Goal: Task Accomplishment & Management: Complete application form

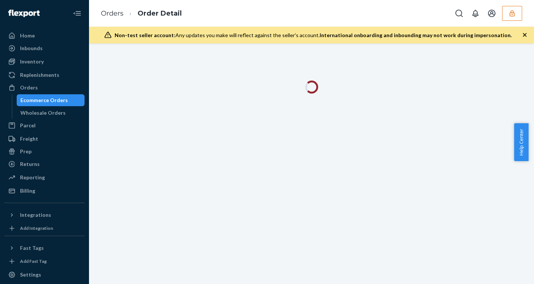
click at [507, 11] on button "button" at bounding box center [512, 13] width 20 height 15
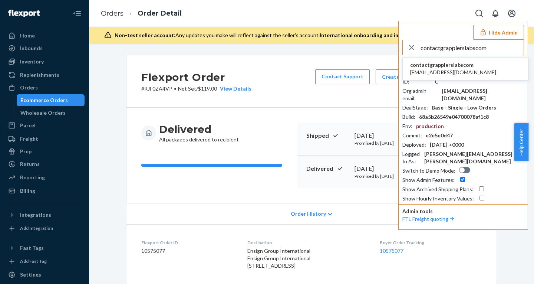
type input "contactgrapplerslabscom"
click at [442, 70] on span "[EMAIL_ADDRESS][DOMAIN_NAME]" at bounding box center [453, 72] width 86 height 7
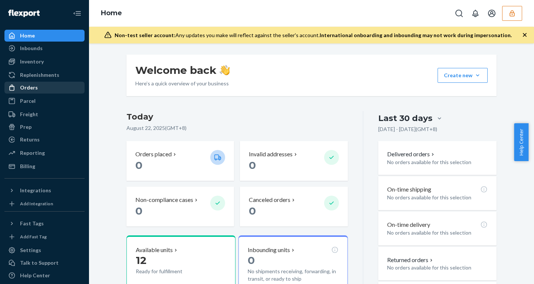
click at [34, 86] on div "Orders" at bounding box center [29, 87] width 18 height 7
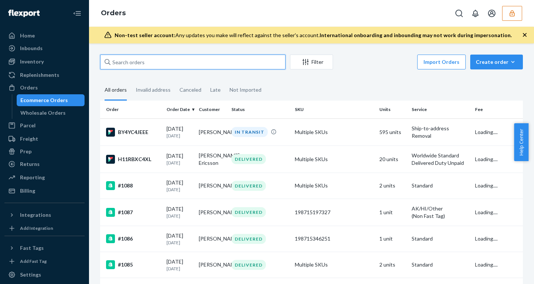
click at [155, 63] on input "text" at bounding box center [192, 61] width 185 height 15
paste input "BY4YC4JEEE"
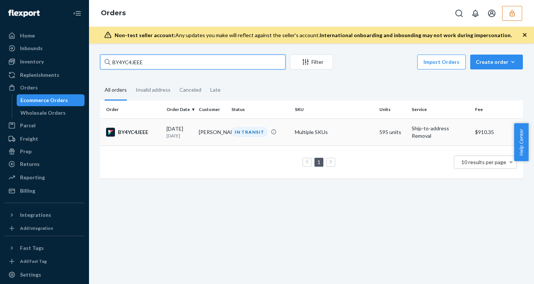
type input "BY4YC4JEEE"
click at [181, 129] on div "06/27/2025 1 month ago" at bounding box center [179, 132] width 26 height 14
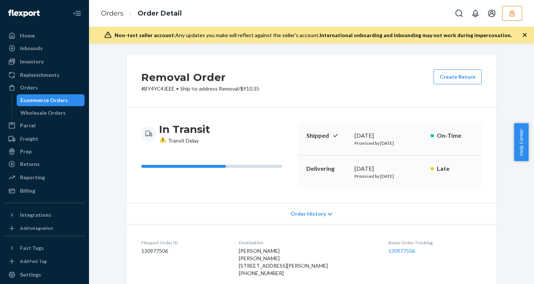
click at [524, 33] on icon "button" at bounding box center [524, 34] width 7 height 7
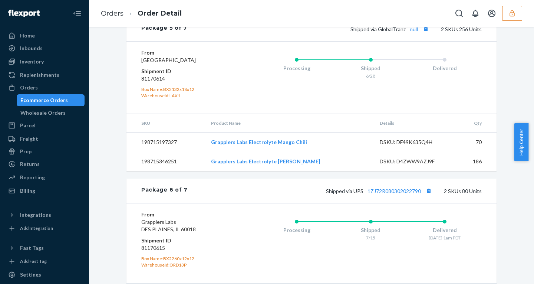
scroll to position [1028, 0]
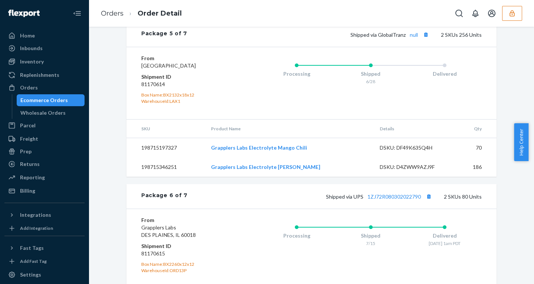
click at [147, 85] on dd "81170614" at bounding box center [185, 83] width 89 height 7
copy dd "81170614"
click at [510, 16] on icon "button" at bounding box center [511, 13] width 5 height 6
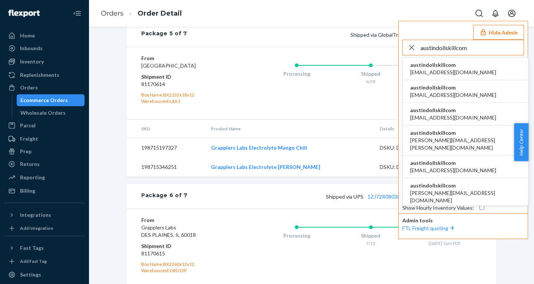
type input "austindollskillcom"
click at [440, 65] on span "austindollskillcom" at bounding box center [453, 64] width 86 height 7
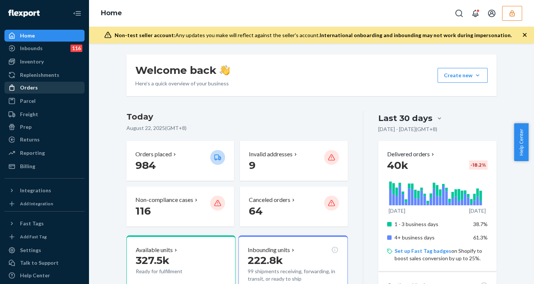
click at [40, 89] on div "Orders" at bounding box center [44, 87] width 79 height 10
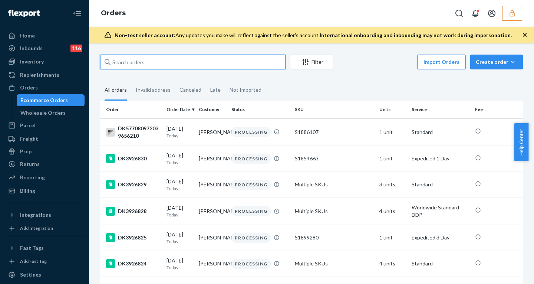
click at [177, 66] on input "text" at bounding box center [192, 61] width 185 height 15
paste input "DK3885834"
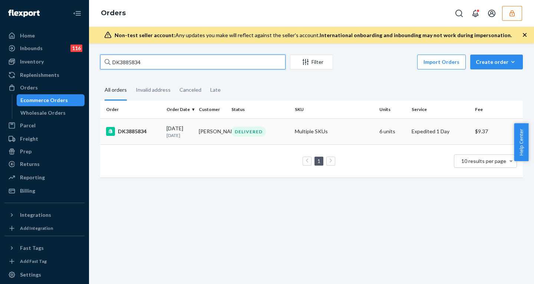
type input "DK3885834"
click at [183, 121] on td "07/31/2025 22 days ago" at bounding box center [179, 131] width 32 height 26
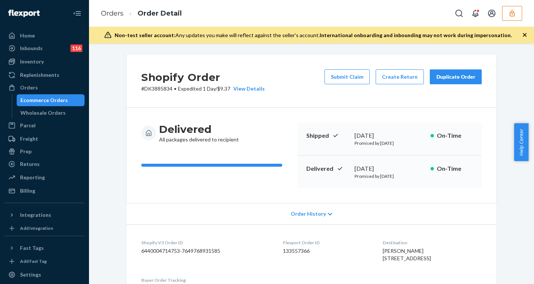
click at [197, 249] on dd "6440004714753-7649768931585" at bounding box center [206, 250] width 130 height 7
copy dd "7649768931585"
click at [314, 207] on div "Order History" at bounding box center [311, 213] width 370 height 21
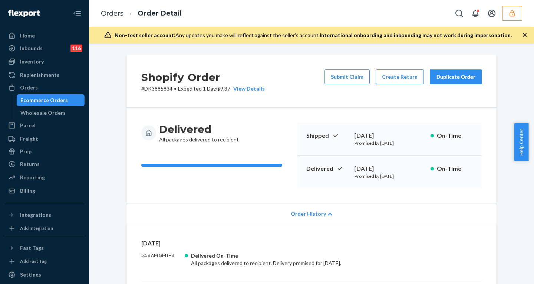
click at [313, 219] on div "Order History" at bounding box center [311, 213] width 370 height 21
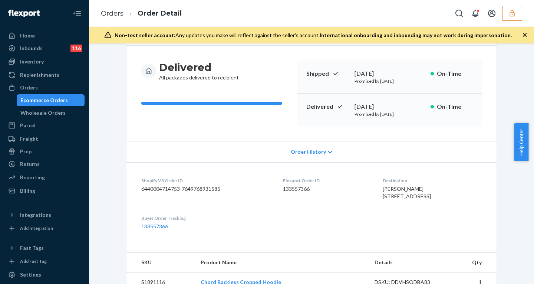
scroll to position [66, 0]
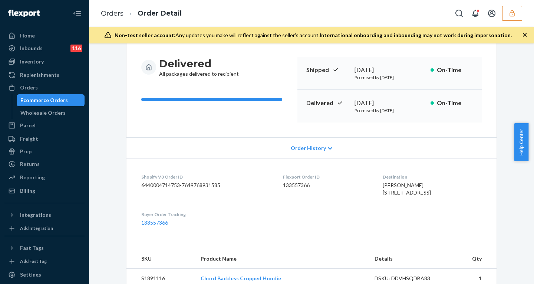
click at [322, 144] on div "Order History" at bounding box center [311, 147] width 370 height 21
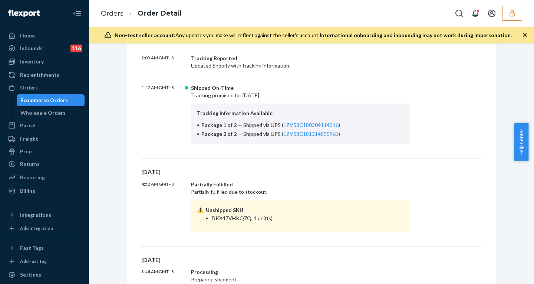
scroll to position [279, 0]
click at [514, 14] on icon "button" at bounding box center [511, 13] width 7 height 7
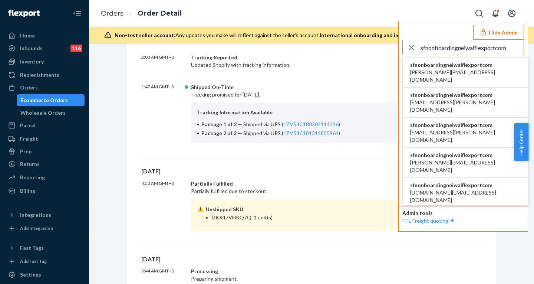
type input "sfnonboardingneiwaiflexportcom"
click at [427, 65] on span "sfnonboardingneiwaiflexportcom" at bounding box center [465, 64] width 110 height 7
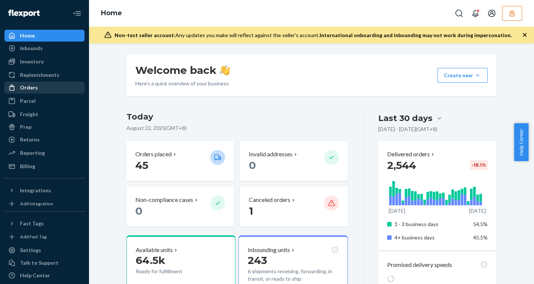
click at [45, 87] on div "Orders" at bounding box center [44, 87] width 79 height 10
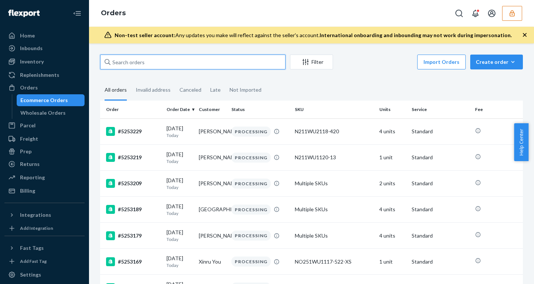
click at [161, 61] on input "text" at bounding box center [192, 61] width 185 height 15
paste input "5251519"
type input "5251519"
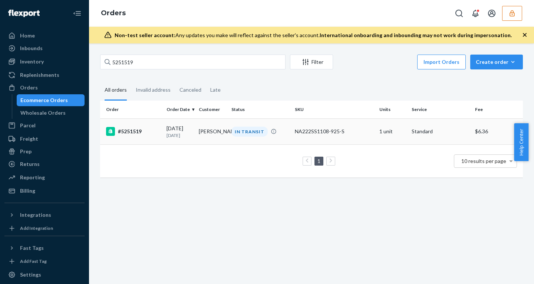
click at [189, 132] on div "08/20/2025 2 days ago" at bounding box center [179, 132] width 26 height 14
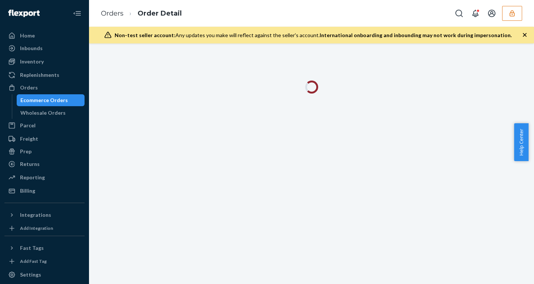
click at [524, 34] on icon "button" at bounding box center [525, 35] width 4 height 4
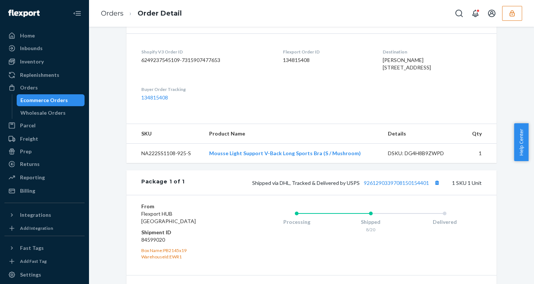
scroll to position [248, 0]
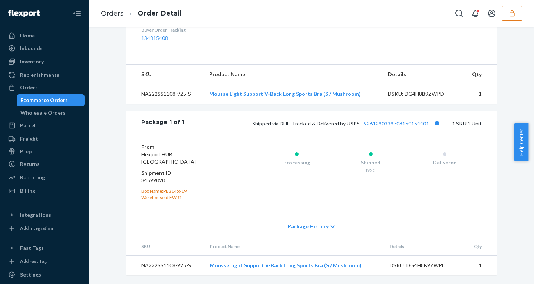
click at [310, 226] on span "Package History" at bounding box center [308, 225] width 41 height 7
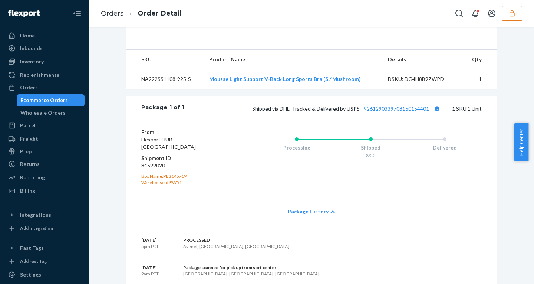
click at [310, 215] on span "Package History" at bounding box center [308, 211] width 41 height 7
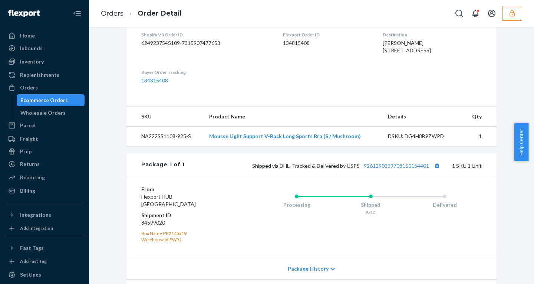
scroll to position [0, 0]
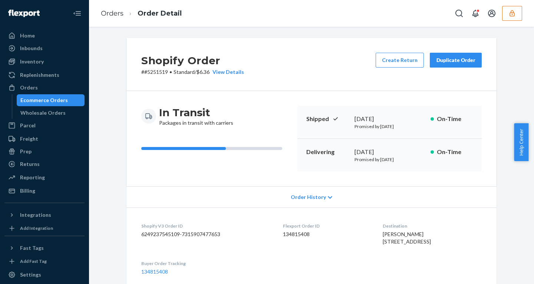
click at [306, 202] on div "Order History" at bounding box center [311, 196] width 370 height 21
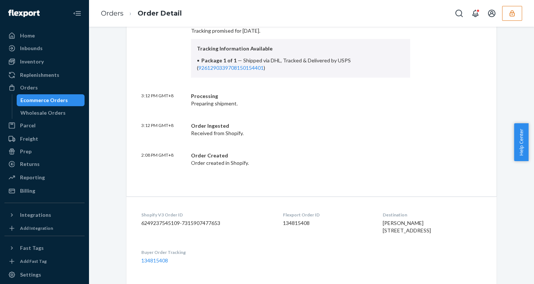
scroll to position [364, 0]
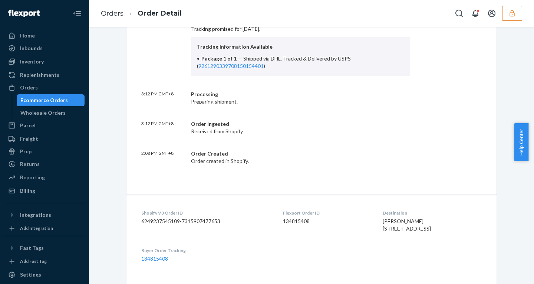
click at [201, 219] on dd "6249237545109-7315907477653" at bounding box center [206, 220] width 130 height 7
copy dd "7315907477653"
click at [510, 11] on icon "button" at bounding box center [511, 13] width 7 height 7
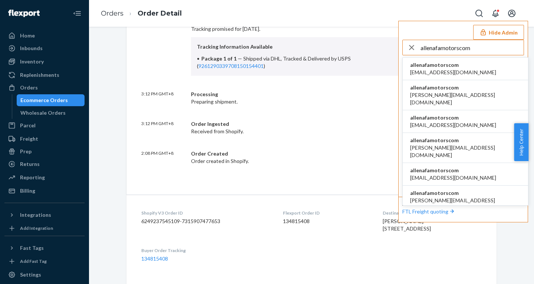
type input "allenafamotorscom"
click at [444, 68] on span "allenafamotorscom" at bounding box center [453, 64] width 86 height 7
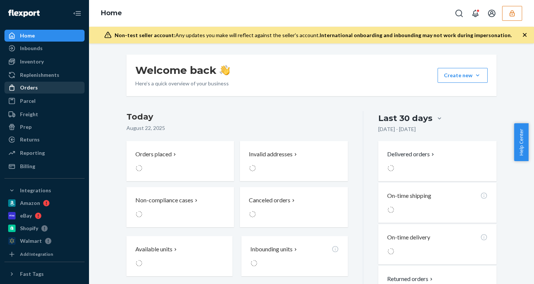
click at [37, 88] on div "Orders" at bounding box center [44, 87] width 79 height 10
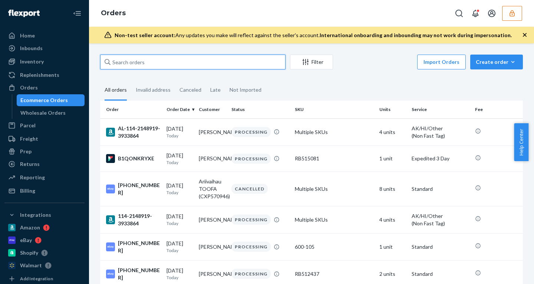
click at [143, 62] on input "text" at bounding box center [192, 61] width 185 height 15
paste input "RJ6DCMXFEX"
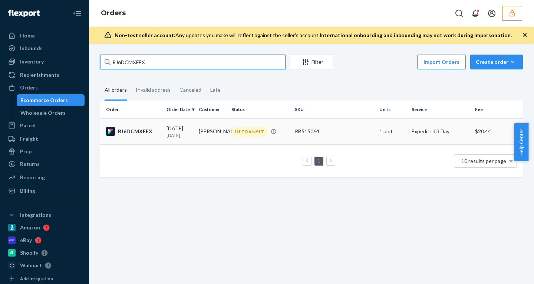
type input "RJ6DCMXFEX"
click at [179, 135] on p "4 days ago" at bounding box center [179, 135] width 26 height 6
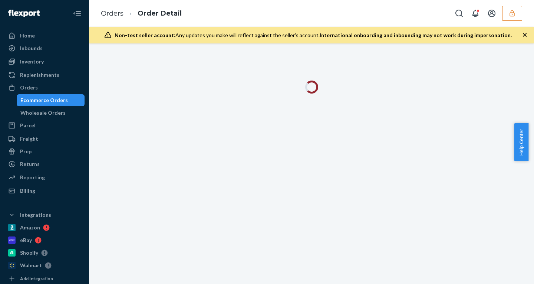
click at [525, 36] on icon "button" at bounding box center [525, 35] width 4 height 4
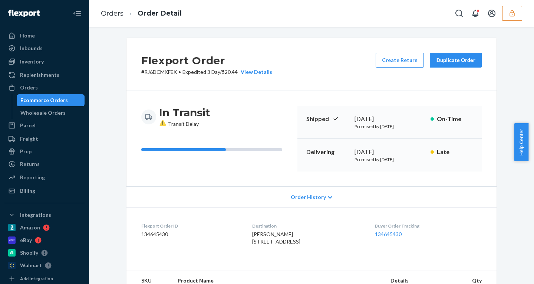
scroll to position [46, 0]
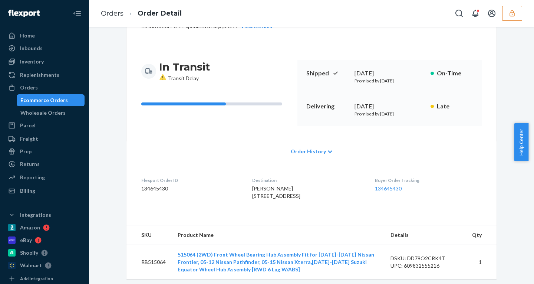
click at [314, 151] on span "Order History" at bounding box center [308, 151] width 35 height 7
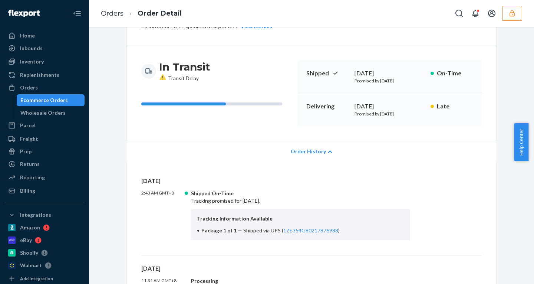
click at [314, 151] on span "Order History" at bounding box center [308, 151] width 35 height 7
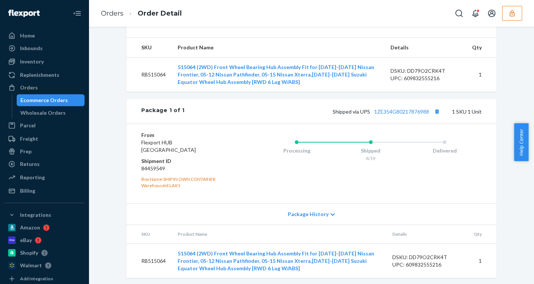
scroll to position [251, 0]
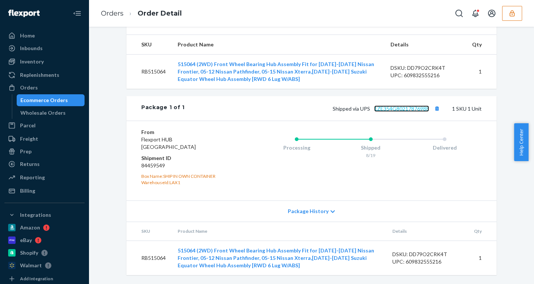
click at [391, 108] on link "1ZE354G80217876988" at bounding box center [401, 108] width 55 height 6
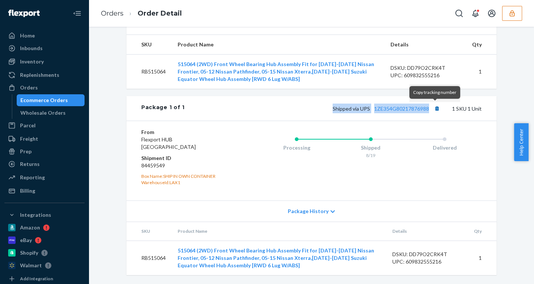
drag, startPoint x: 319, startPoint y: 110, endPoint x: 436, endPoint y: 109, distance: 116.8
click at [436, 111] on div "Shipped via UPS 1ZE354G80217876988 1 SKU 1 Unit" at bounding box center [333, 108] width 297 height 10
copy span "Shipped via UPS 1ZE354G80217876988"
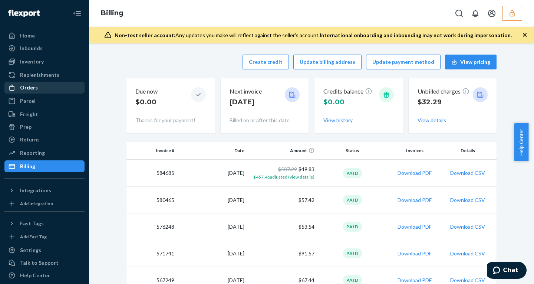
click at [23, 85] on div "Orders" at bounding box center [29, 87] width 18 height 7
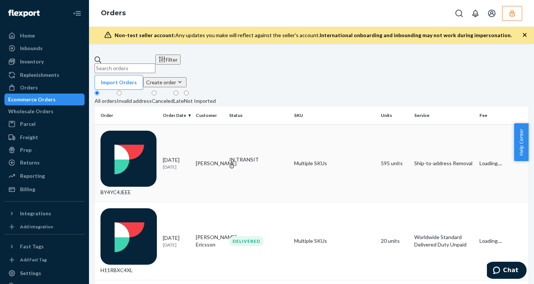
click at [177, 163] on p "1 month ago" at bounding box center [176, 166] width 27 height 6
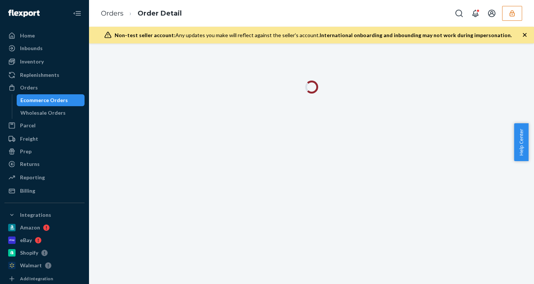
click at [523, 35] on icon "button" at bounding box center [524, 34] width 7 height 7
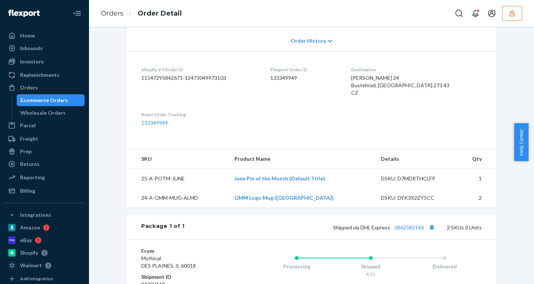
scroll to position [155, 0]
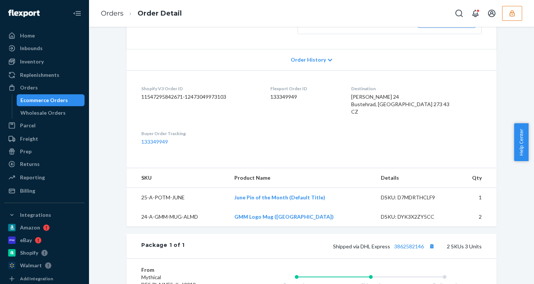
click at [316, 60] on span "Order History" at bounding box center [308, 59] width 35 height 7
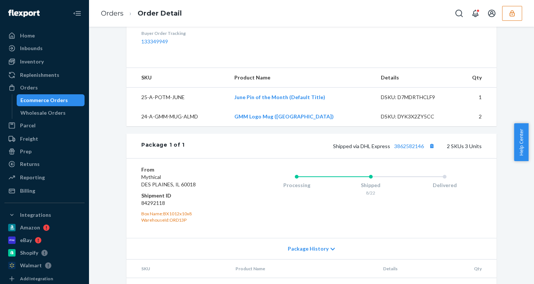
scroll to position [644, 0]
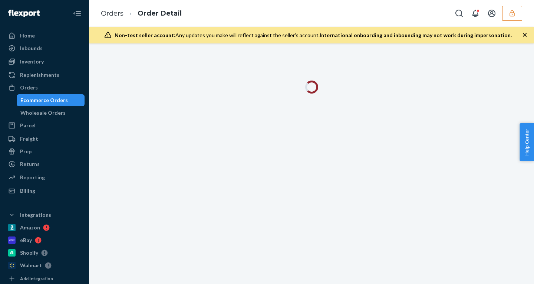
click at [524, 34] on icon "button" at bounding box center [525, 35] width 4 height 4
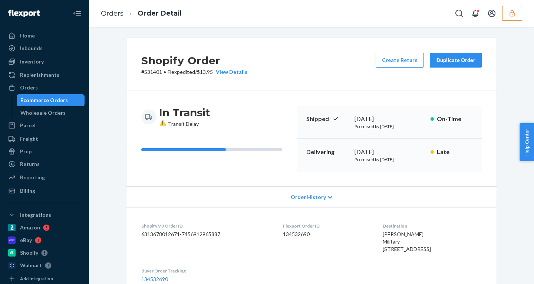
scroll to position [255, 0]
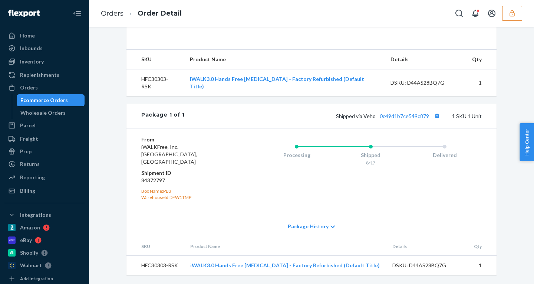
click at [305, 229] on span "Package History" at bounding box center [308, 225] width 41 height 7
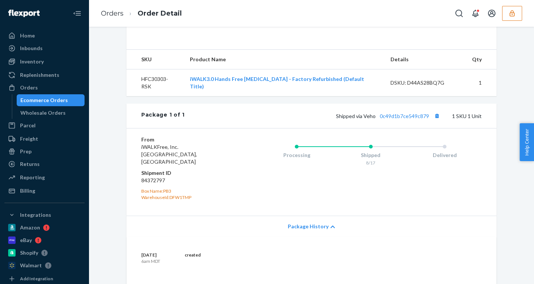
click at [305, 229] on span "Package History" at bounding box center [308, 225] width 41 height 7
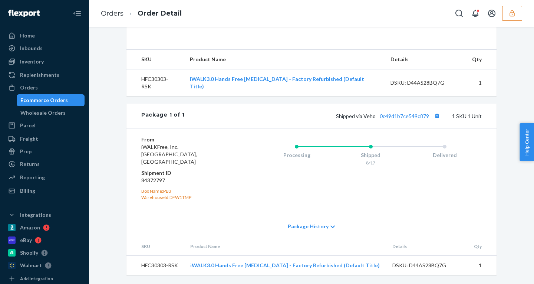
click at [145, 179] on dd "84372797" at bounding box center [185, 179] width 89 height 7
copy dd "84372797"
click at [513, 13] on icon "button" at bounding box center [511, 13] width 7 height 7
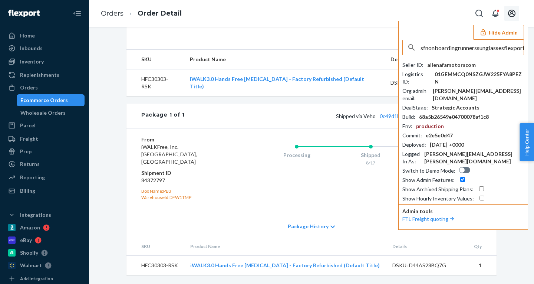
scroll to position [0, 14]
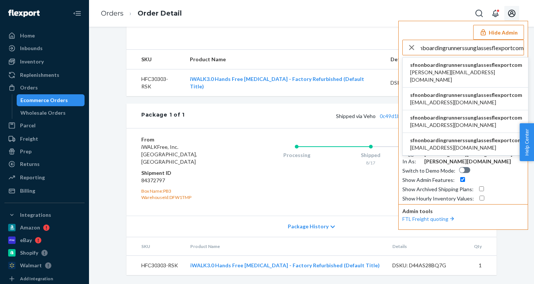
type input "sfnonboardingrunnerssunglassesflexportcom"
click at [438, 70] on span "[PERSON_NAME][EMAIL_ADDRESS][DOMAIN_NAME]" at bounding box center [466, 76] width 112 height 15
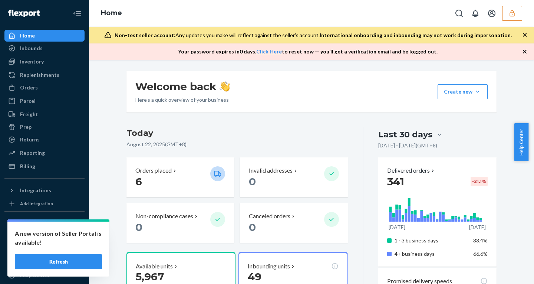
click at [510, 17] on button "button" at bounding box center [512, 13] width 20 height 15
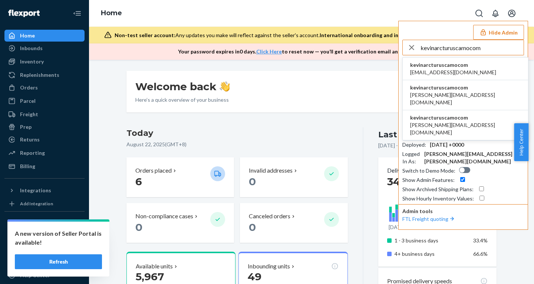
type input "kevinarcturuscamocom"
click at [438, 67] on span "kevinarcturuscamocom" at bounding box center [453, 64] width 86 height 7
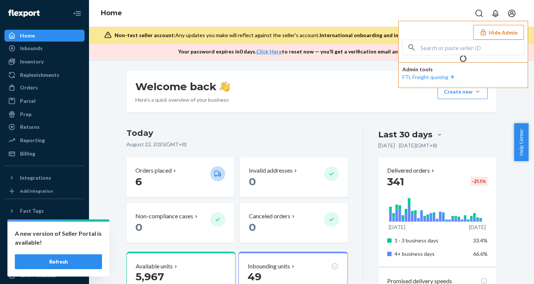
click at [491, 32] on button "Hide Admin" at bounding box center [498, 32] width 51 height 15
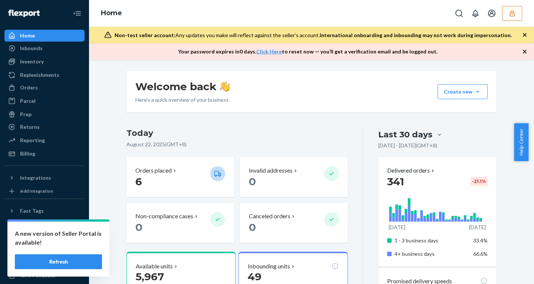
click at [523, 34] on icon "button" at bounding box center [525, 35] width 4 height 4
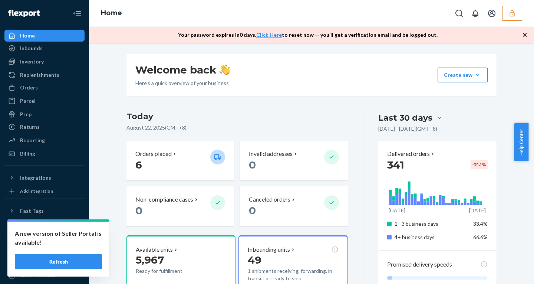
click at [523, 34] on icon "button" at bounding box center [525, 35] width 4 height 4
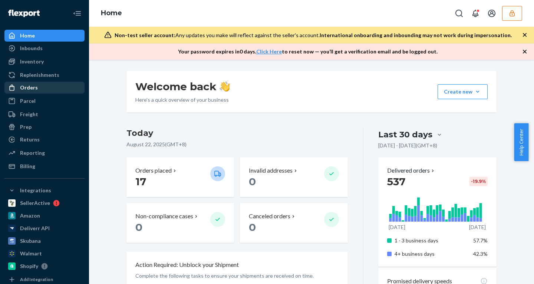
click at [35, 86] on div "Orders" at bounding box center [29, 87] width 18 height 7
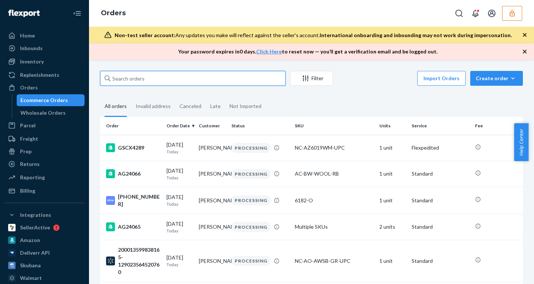
click at [171, 76] on input "text" at bounding box center [192, 78] width 185 height 15
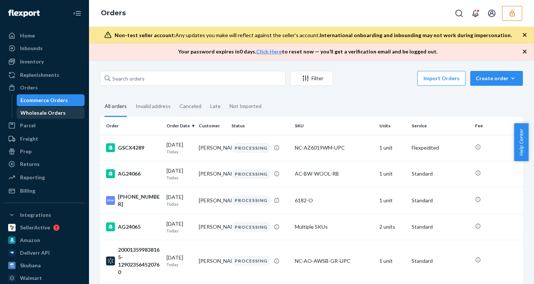
click at [44, 112] on div "Wholesale Orders" at bounding box center [42, 112] width 45 height 7
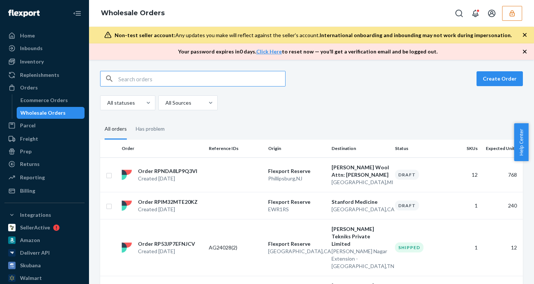
click at [150, 78] on input "text" at bounding box center [201, 78] width 167 height 15
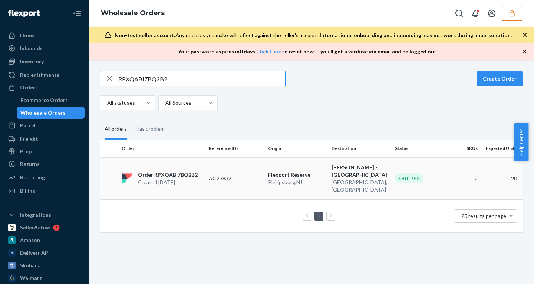
type input "RPXQABI7BQ2B2"
click at [225, 178] on p "AG23832" at bounding box center [235, 178] width 53 height 7
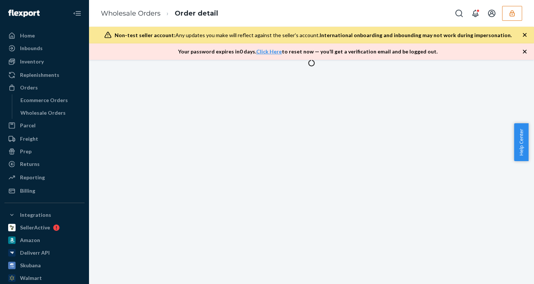
click at [523, 34] on icon "button" at bounding box center [524, 34] width 7 height 7
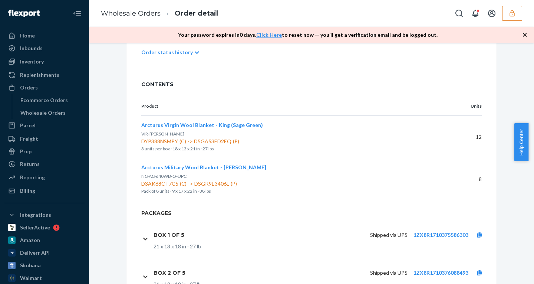
scroll to position [328, 0]
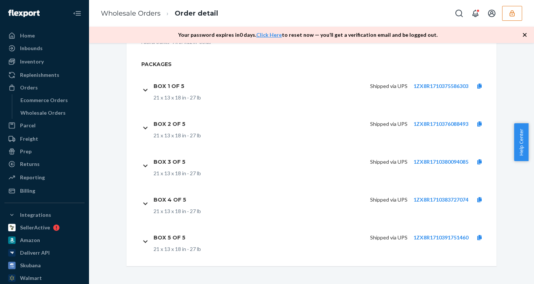
click at [143, 87] on icon at bounding box center [145, 89] width 4 height 5
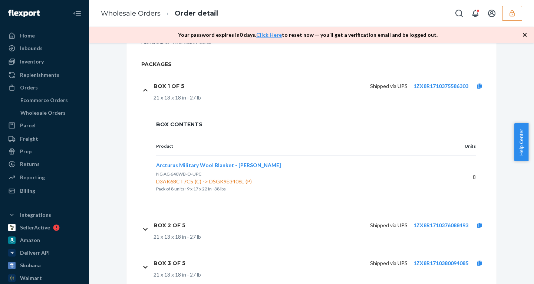
click at [143, 88] on icon at bounding box center [145, 89] width 4 height 5
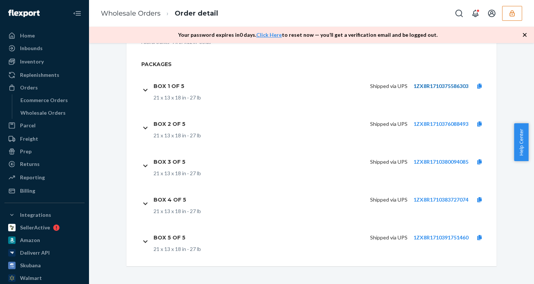
click at [428, 83] on link "1ZX8R1710375586303" at bounding box center [440, 86] width 55 height 6
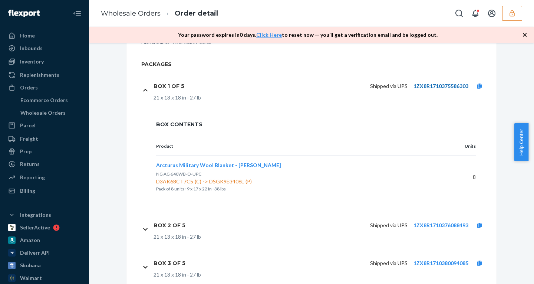
scroll to position [322, 0]
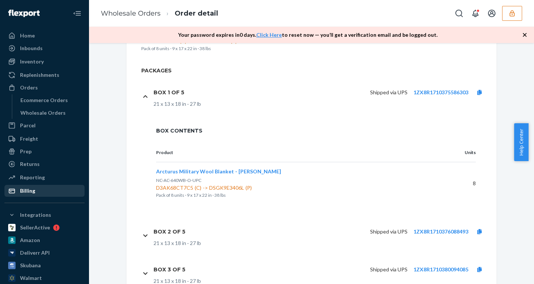
click at [37, 186] on div "Billing" at bounding box center [44, 190] width 79 height 10
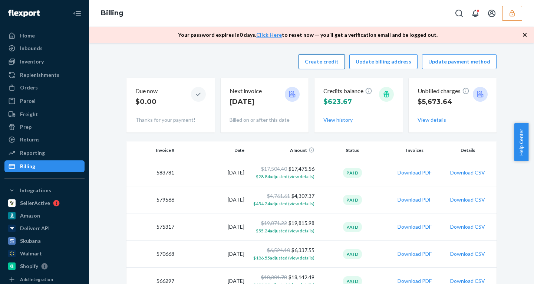
click at [314, 62] on div "Create credit Update billing address Update payment method" at bounding box center [397, 61] width 198 height 15
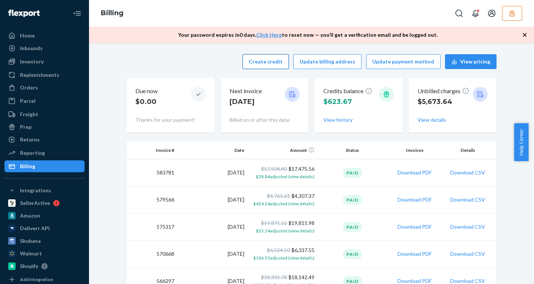
click at [263, 64] on button "Create credit" at bounding box center [265, 61] width 46 height 15
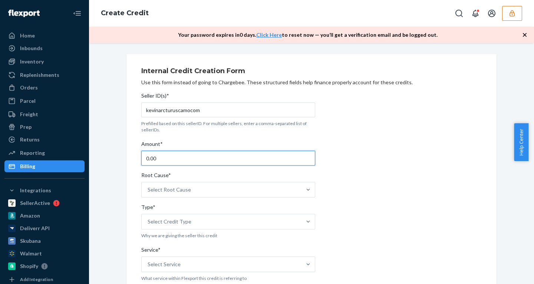
drag, startPoint x: 157, startPoint y: 162, endPoint x: 105, endPoint y: 153, distance: 52.2
paste input "121.56"
type input "121.56"
click at [192, 188] on div "Select Root Cause" at bounding box center [222, 189] width 160 height 15
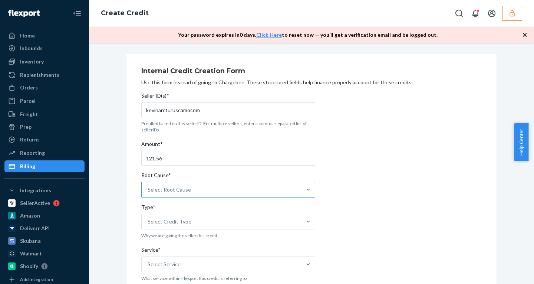
click at [148, 188] on input "Root Cause* Select Root Cause" at bounding box center [148, 189] width 1 height 7
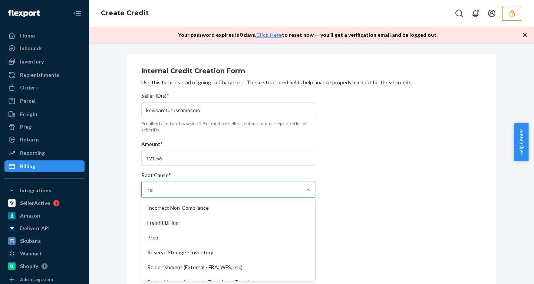
type input "repl"
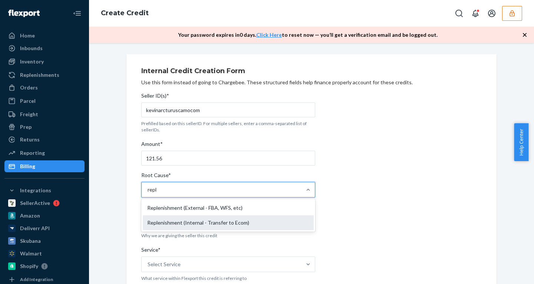
click at [195, 221] on div "Replenishment (Internal - Transfer to Ecom)" at bounding box center [228, 222] width 171 height 15
click at [157, 193] on input "repl" at bounding box center [153, 189] width 10 height 7
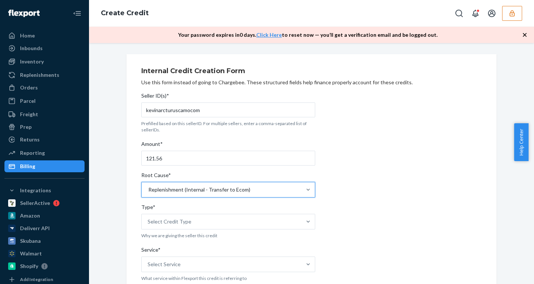
click at [178, 189] on div "Replenishment (Internal - Transfer to Ecom)" at bounding box center [199, 189] width 102 height 7
click at [148, 189] on input "Root Cause* option Replenishment (Internal - Transfer to Ecom), selected. 0 res…" at bounding box center [148, 189] width 1 height 7
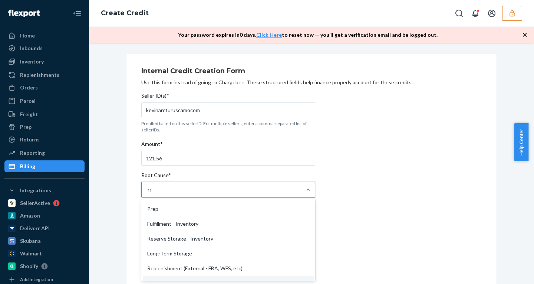
scroll to position [29, 0]
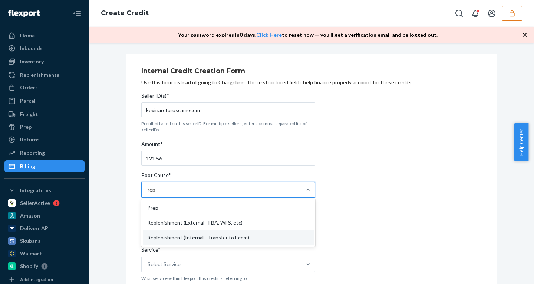
type input "repl"
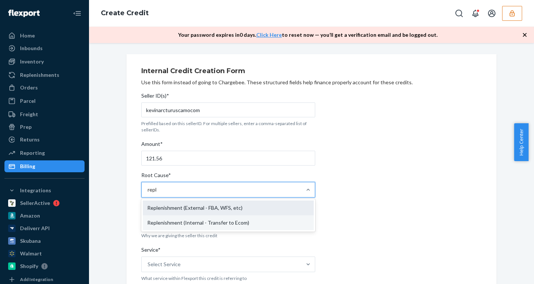
click at [179, 214] on div "Replenishment (External - FBA, WFS, etc)" at bounding box center [228, 207] width 171 height 15
click at [157, 193] on input "repl" at bounding box center [153, 189] width 10 height 7
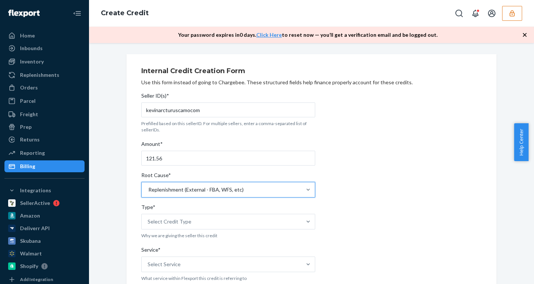
click at [169, 188] on div "Replenishment (External - FBA, WFS, etc)" at bounding box center [195, 189] width 95 height 7
click at [148, 188] on input "Root Cause* option Replenishment (External - FBA, WFS, etc), selected. 0 result…" at bounding box center [148, 189] width 1 height 7
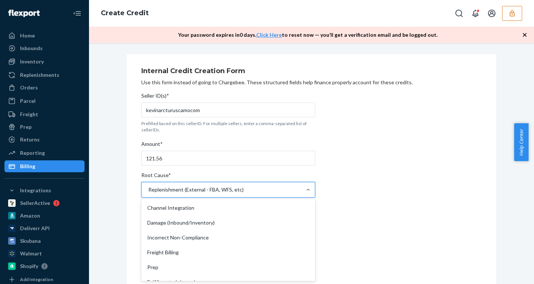
scroll to position [43, 0]
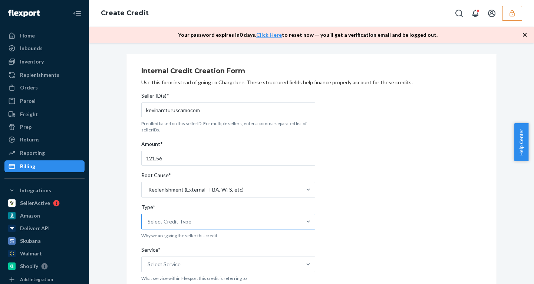
click at [225, 215] on div "Select Credit Type" at bounding box center [222, 221] width 160 height 15
click at [148, 218] on input "Type* Select Credit Type" at bounding box center [148, 221] width 1 height 7
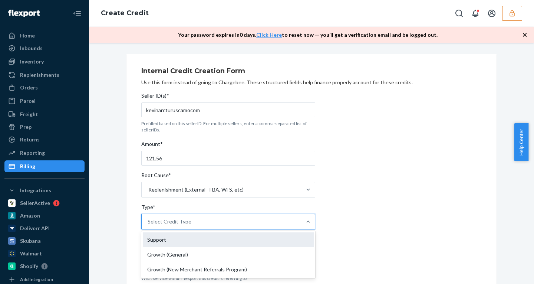
click at [165, 239] on div "Support" at bounding box center [228, 239] width 171 height 15
click at [148, 225] on input "Type* option Support focused, 1 of 3. 3 results available. Use Up and Down to c…" at bounding box center [148, 221] width 1 height 7
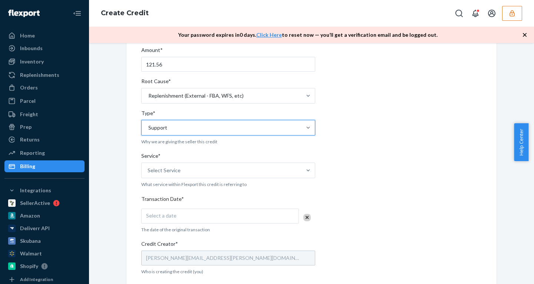
scroll to position [95, 0]
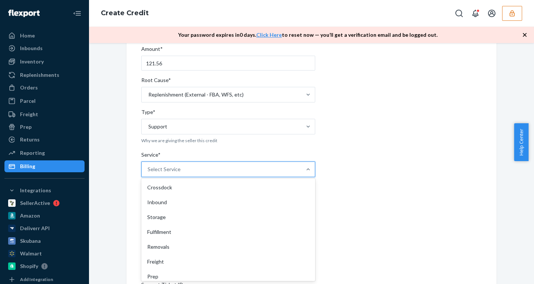
click at [175, 166] on div "Select Service" at bounding box center [164, 168] width 33 height 7
click at [148, 166] on input "Service* option Crossdock focused, 1 of 10. 10 results available. Use Up and Do…" at bounding box center [148, 168] width 1 height 7
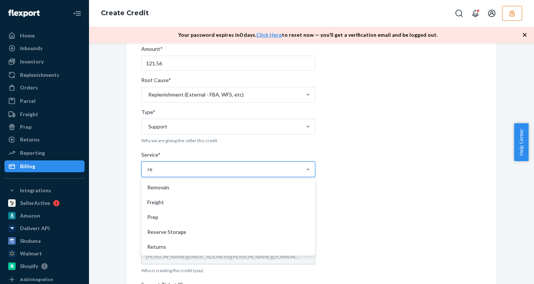
type input "res"
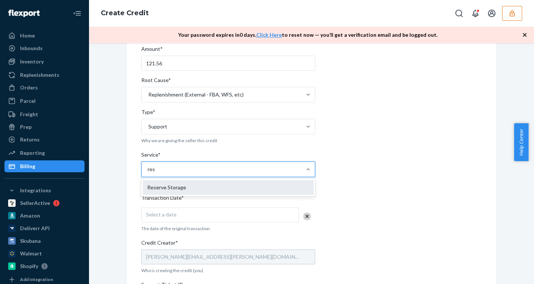
click at [164, 185] on div "Reserve Storage" at bounding box center [228, 187] width 171 height 15
click at [155, 173] on input "res" at bounding box center [152, 168] width 8 height 7
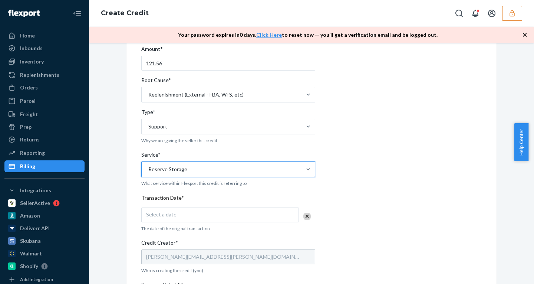
click at [196, 219] on div "Select a date" at bounding box center [220, 214] width 158 height 15
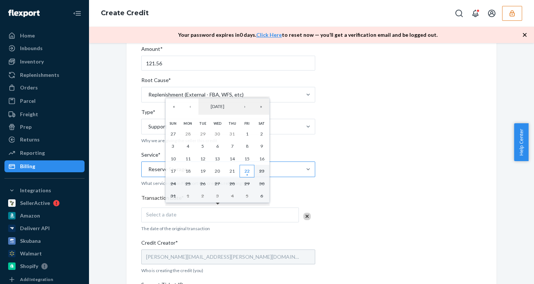
click at [247, 171] on abbr "22" at bounding box center [246, 171] width 5 height 6
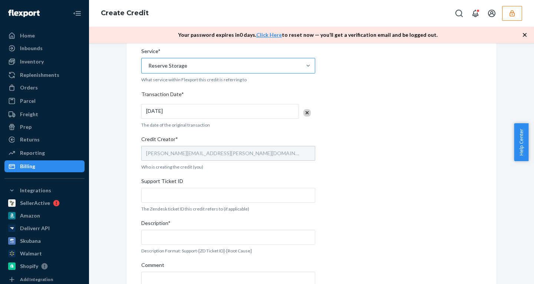
scroll to position [210, 0]
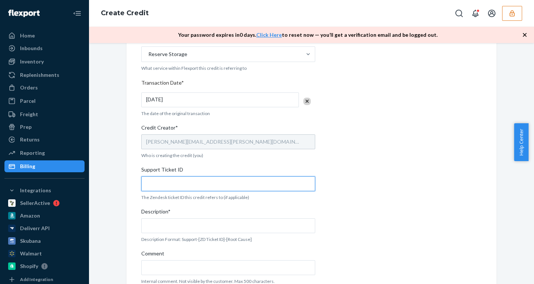
click at [181, 185] on input "Support Ticket ID" at bounding box center [228, 183] width 174 height 15
paste input "802282"
type input "802282"
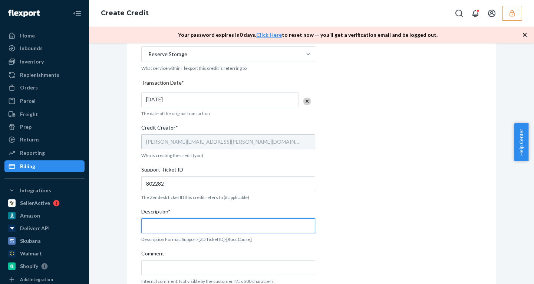
click at [174, 222] on input "Description*" at bounding box center [228, 225] width 174 height 15
paste input "802282"
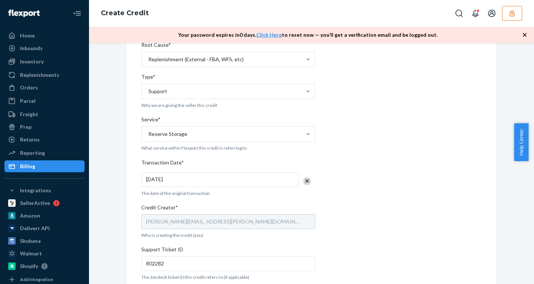
scroll to position [244, 0]
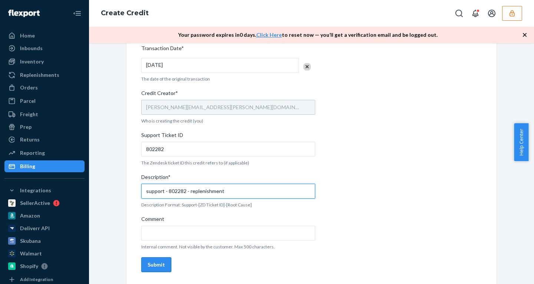
type input "support - 802282 - replenishment"
click at [154, 262] on div "Submit" at bounding box center [156, 264] width 17 height 7
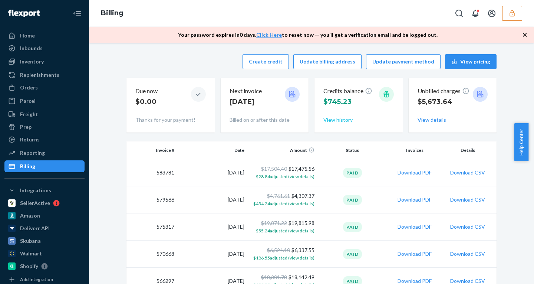
click at [327, 118] on button "View history" at bounding box center [337, 119] width 29 height 7
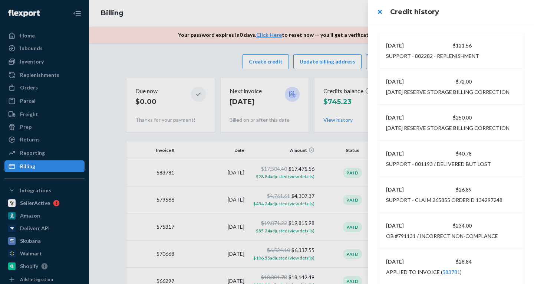
click at [506, 23] on header "Credit history" at bounding box center [451, 12] width 166 height 24
click at [32, 69] on div at bounding box center [267, 142] width 534 height 284
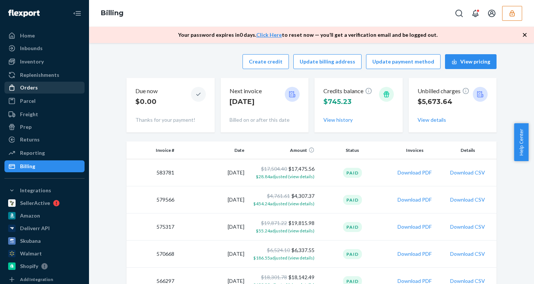
click at [32, 93] on link "Orders" at bounding box center [44, 88] width 80 height 12
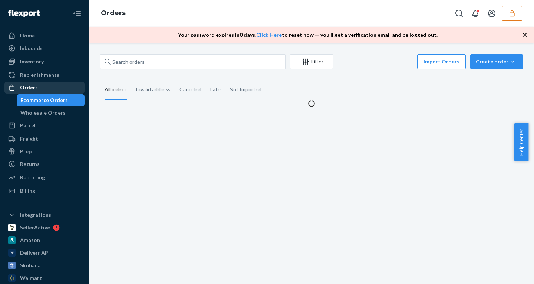
click at [32, 93] on link "Orders" at bounding box center [44, 88] width 80 height 12
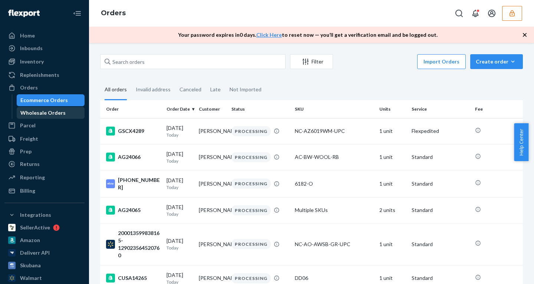
click at [68, 110] on div "Wholesale Orders" at bounding box center [50, 112] width 67 height 10
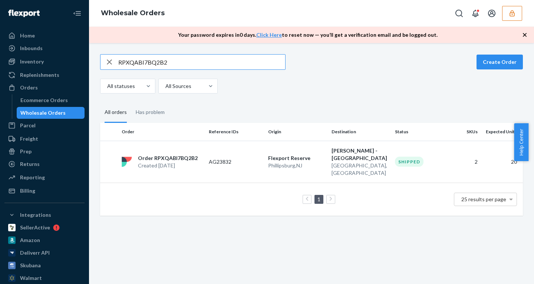
click at [147, 66] on input "RPXQABI7BQ2B2" at bounding box center [201, 61] width 167 height 15
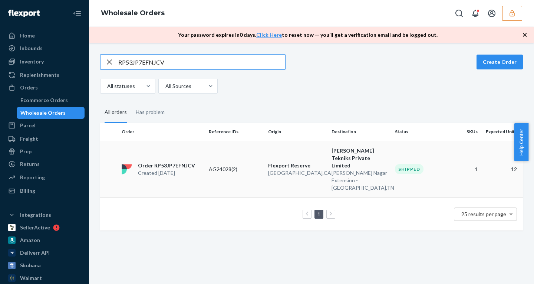
type input "RP53JP7EFNJCV"
click at [207, 171] on td "AG24028(2)" at bounding box center [235, 168] width 59 height 57
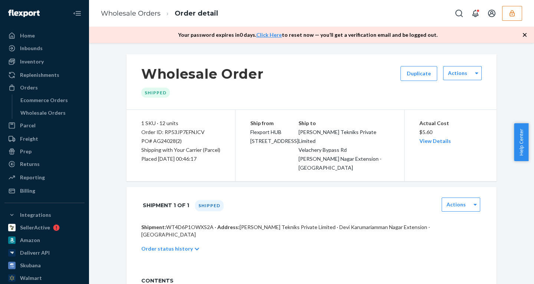
scroll to position [81, 0]
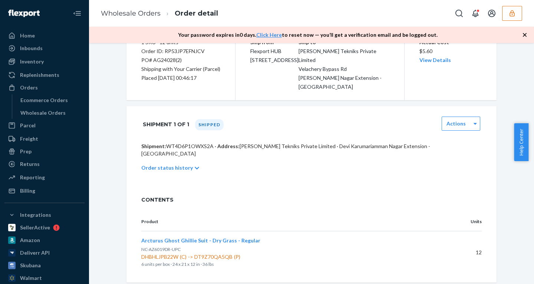
click at [162, 164] on p "Order status history" at bounding box center [167, 167] width 52 height 7
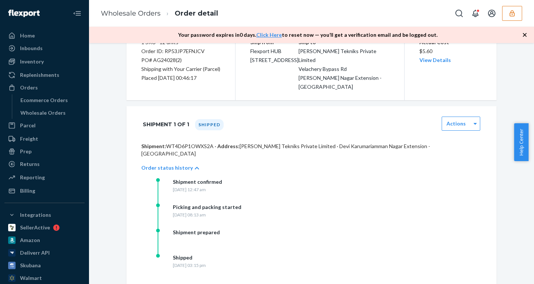
click at [162, 164] on p "Order status history" at bounding box center [167, 167] width 52 height 7
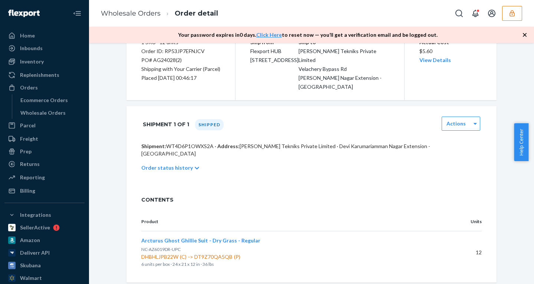
click at [164, 164] on p "Order status history" at bounding box center [167, 167] width 52 height 7
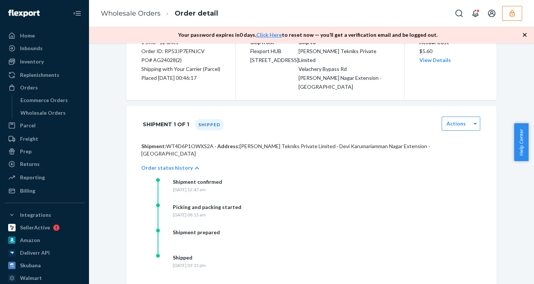
click at [164, 164] on p "Order status history" at bounding box center [167, 167] width 52 height 7
